Goal: Task Accomplishment & Management: Manage account settings

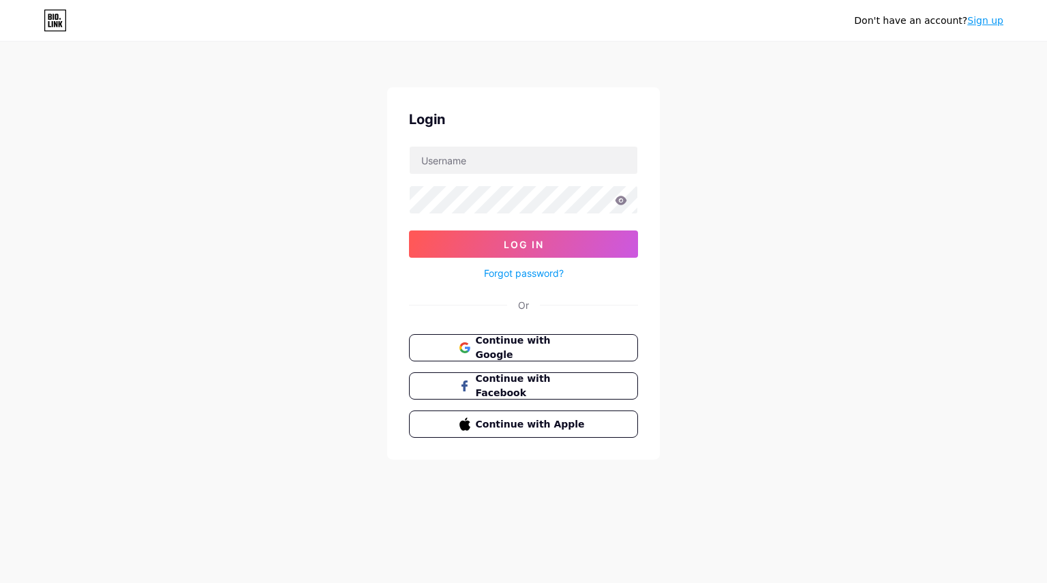
click at [455, 145] on div "Login Log In Forgot password? Or Continue with Google Continue with Facebook Co…" at bounding box center [523, 273] width 273 height 372
click at [453, 155] on input "text" at bounding box center [524, 160] width 228 height 27
click at [446, 349] on button "Continue with Google" at bounding box center [523, 348] width 233 height 28
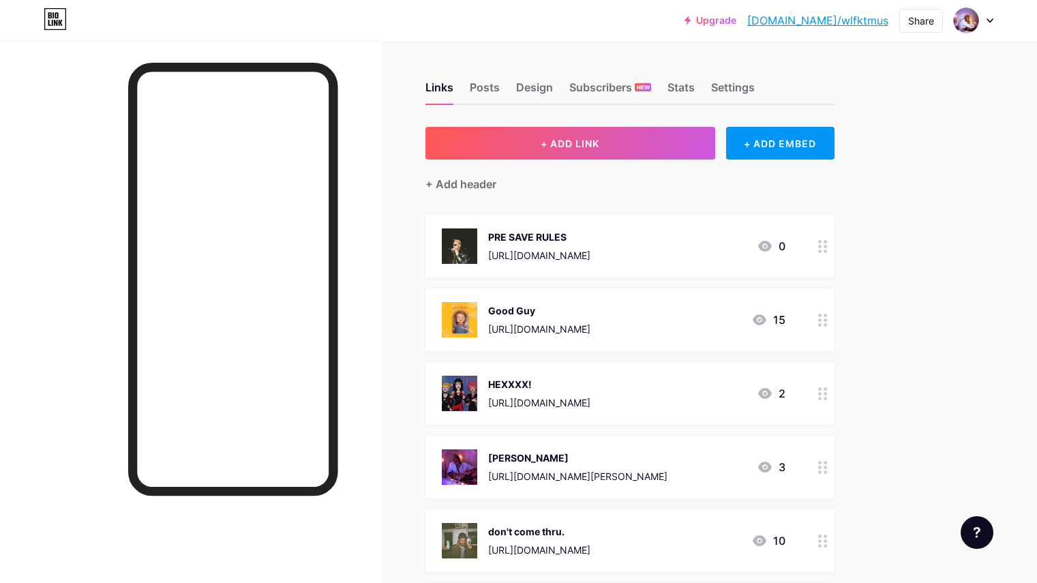
click at [778, 243] on div "PRE SAVE RULES [URL][DOMAIN_NAME] 0" at bounding box center [614, 245] width 344 height 35
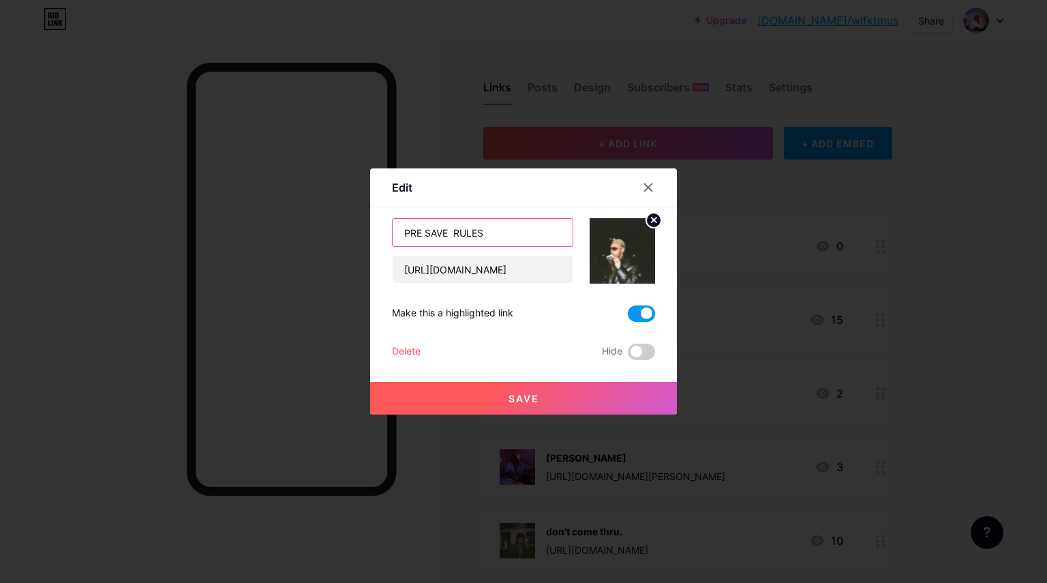
click at [446, 232] on input "PRE SAVE RULES" at bounding box center [483, 232] width 180 height 27
type input "RULES"
click at [519, 395] on span "Save" at bounding box center [524, 399] width 31 height 12
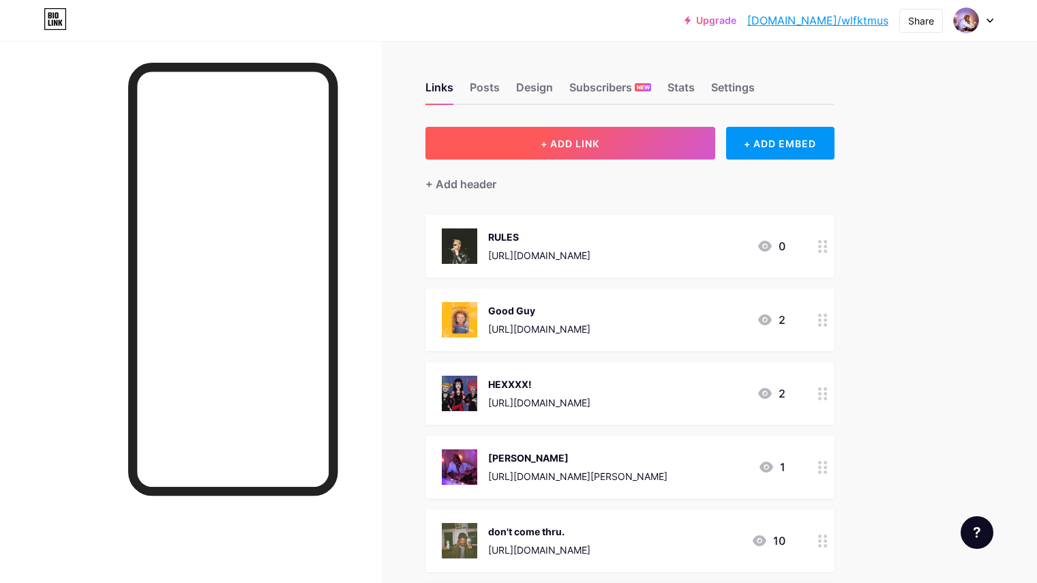
click at [642, 150] on button "+ ADD LINK" at bounding box center [571, 143] width 290 height 33
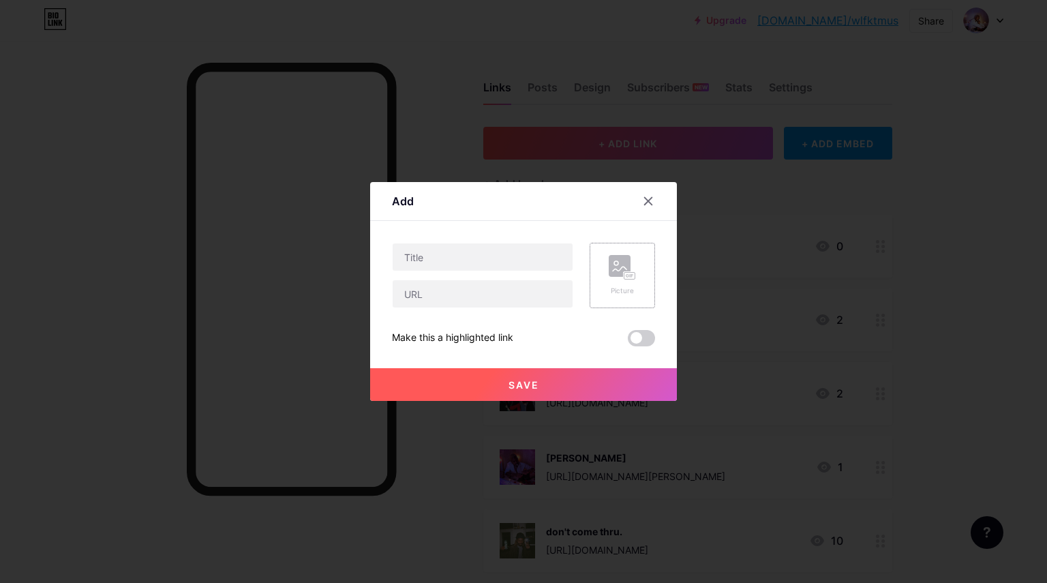
click at [621, 280] on div "Picture" at bounding box center [622, 275] width 27 height 41
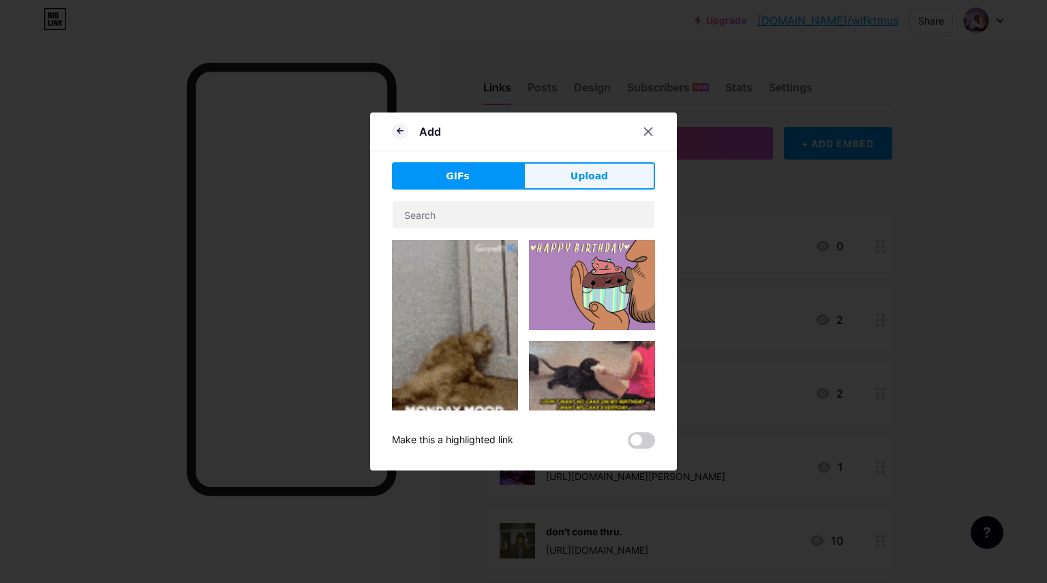
click at [558, 173] on button "Upload" at bounding box center [590, 175] width 132 height 27
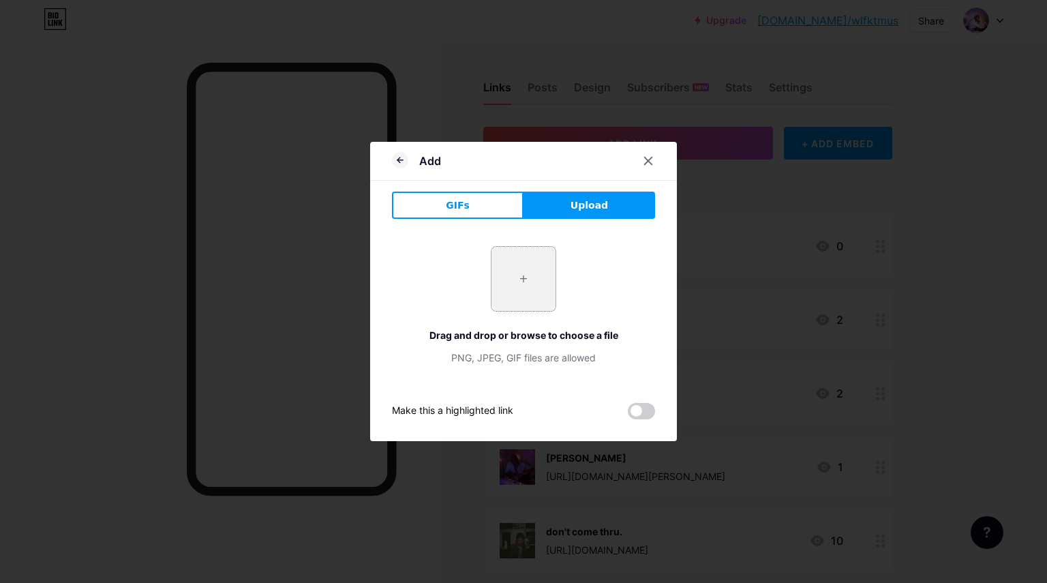
click at [508, 282] on input "file" at bounding box center [524, 279] width 64 height 64
type input "C:\fakepath\24262.jpg"
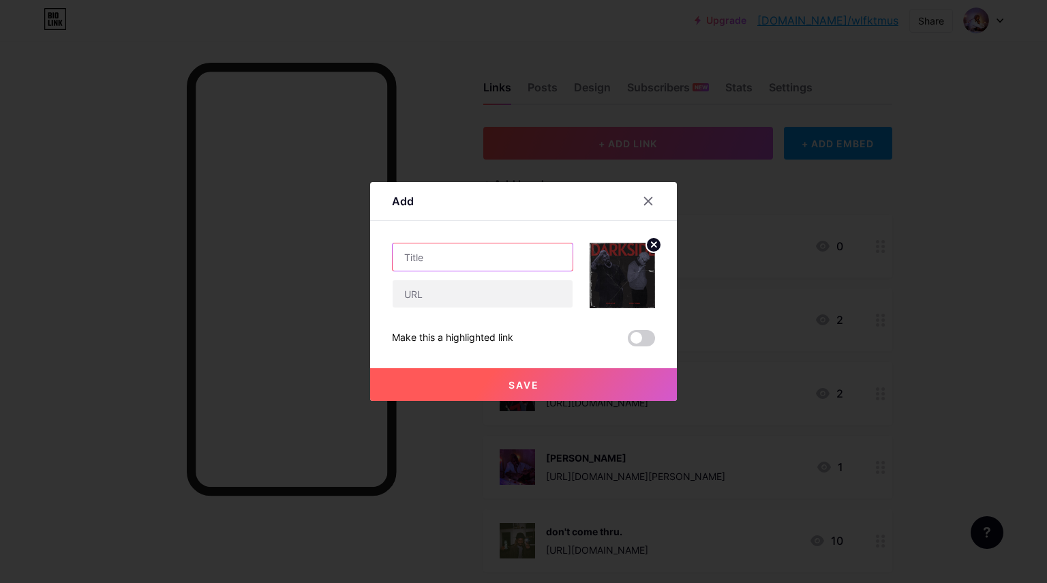
click at [520, 250] on input "text" at bounding box center [483, 256] width 180 height 27
type input "D"
type input "darkside ft xerotonin"
click at [497, 291] on input "text" at bounding box center [483, 293] width 180 height 27
paste input "https://distrokid.com/hyperfollow/wlfkt/darkside-feat-xerotonin"
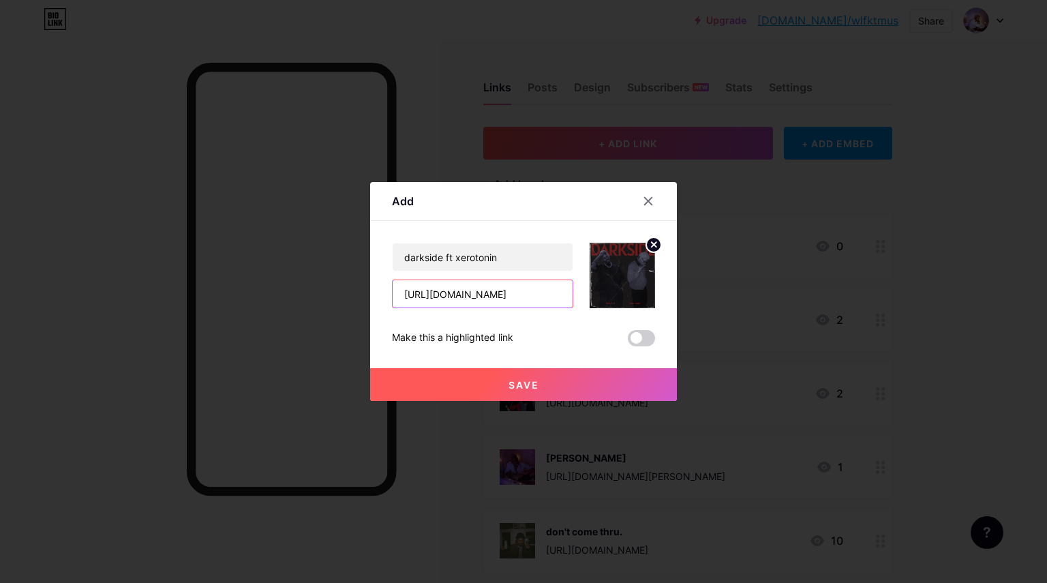
scroll to position [0, 129]
type input "https://distrokid.com/hyperfollow/wlfkt/darkside-feat-xerotonin"
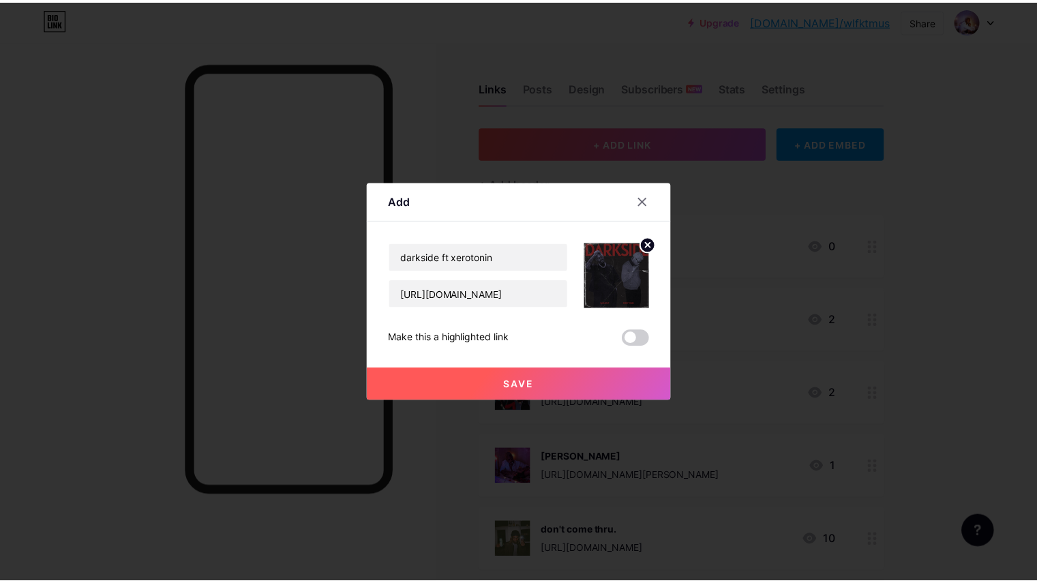
scroll to position [0, 0]
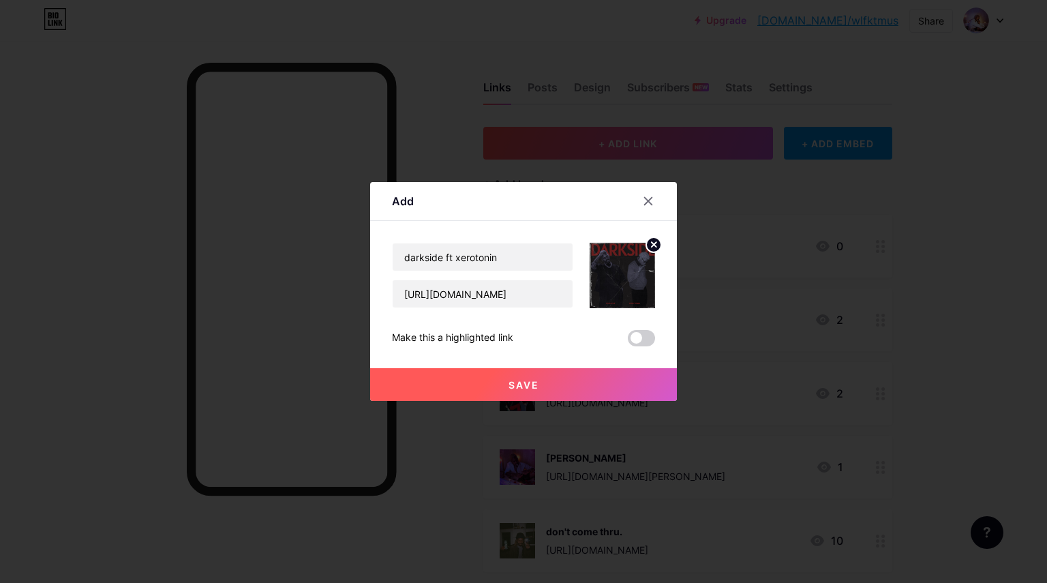
click at [541, 378] on button "Save" at bounding box center [523, 384] width 307 height 33
